Goal: Information Seeking & Learning: Check status

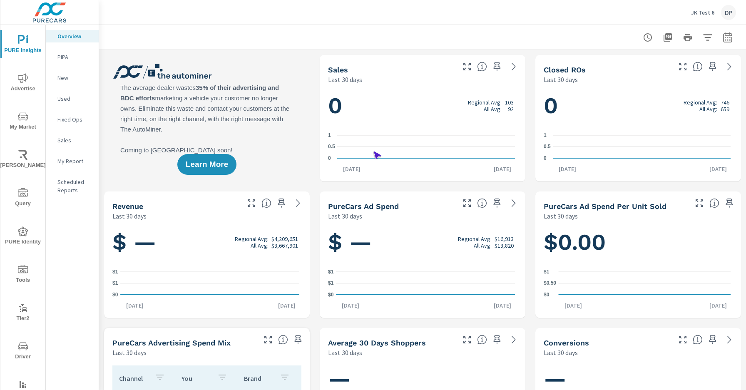
click at [21, 351] on span "Driver" at bounding box center [23, 351] width 40 height 20
